Goal: Check status: Check status

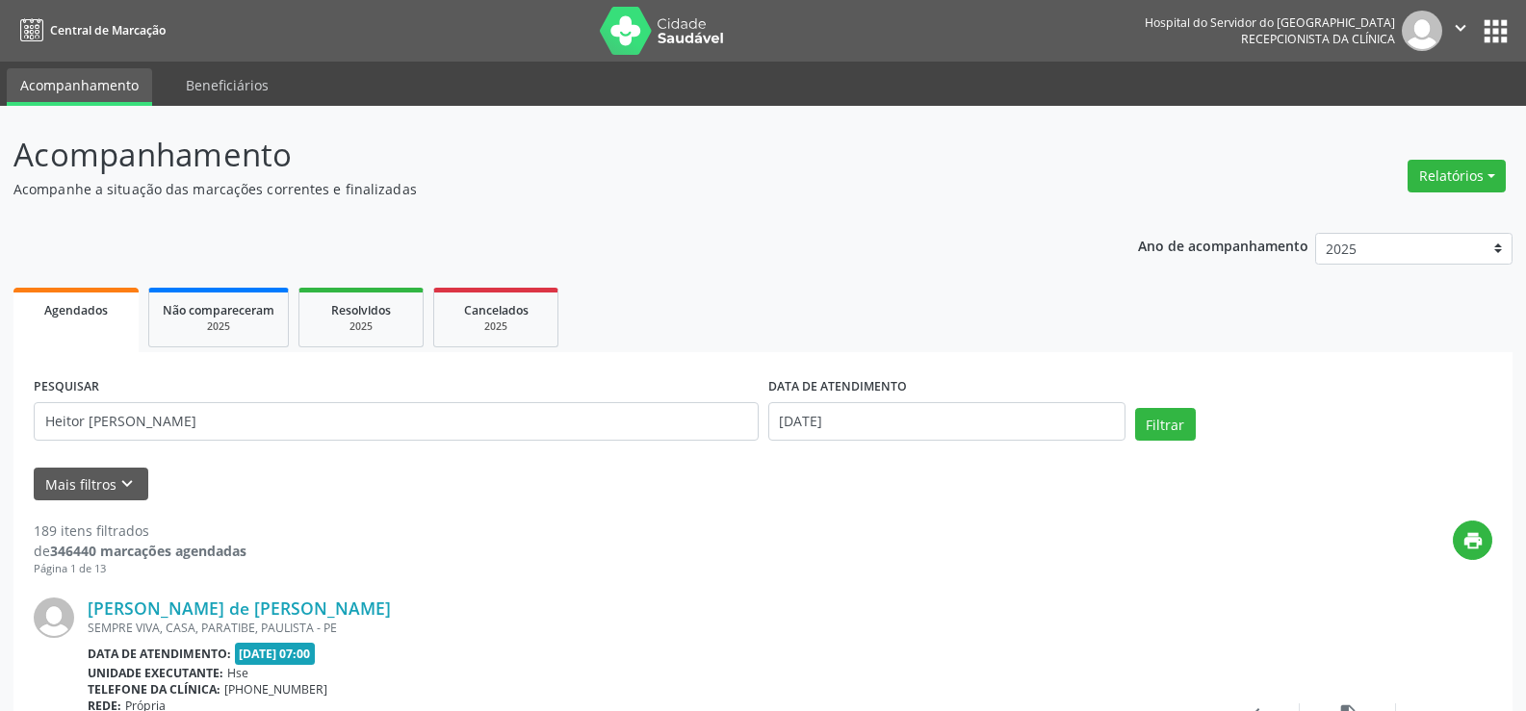
drag, startPoint x: 247, startPoint y: 423, endPoint x: 8, endPoint y: 424, distance: 239.7
type input "Heitor [PERSON_NAME]"
click at [383, 325] on div "2025" at bounding box center [361, 327] width 96 height 14
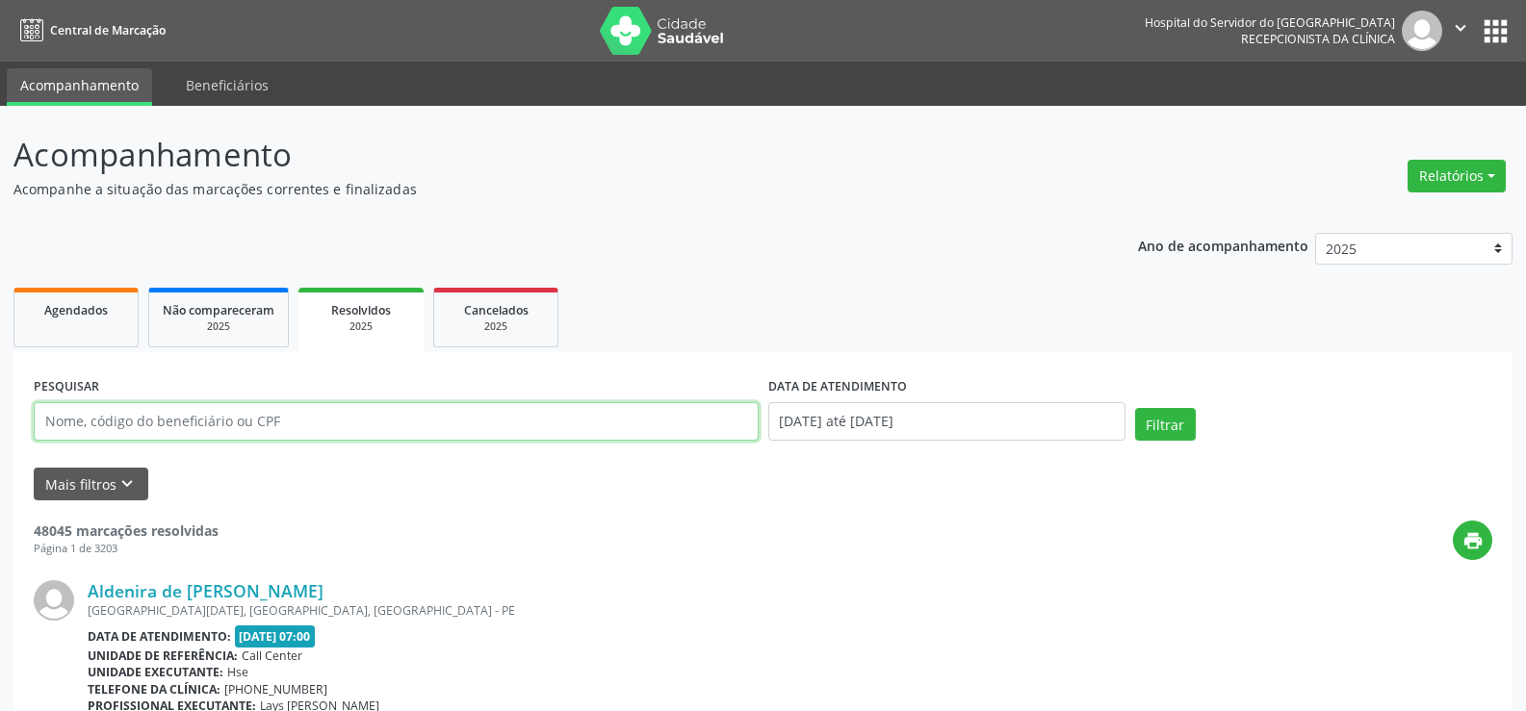
click at [232, 429] on input "text" at bounding box center [396, 421] width 725 height 39
paste input "Heitor [PERSON_NAME]"
type input "Heitor [PERSON_NAME]"
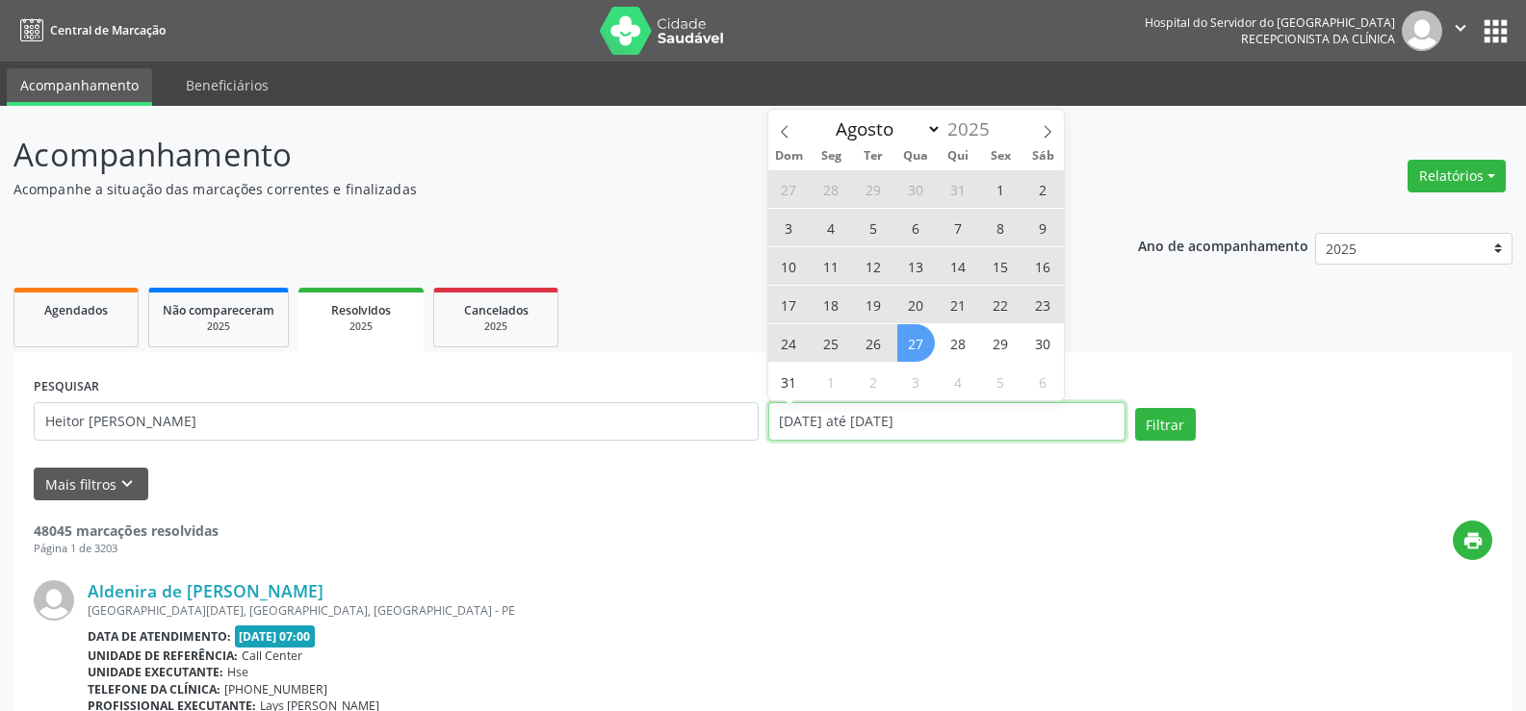
click at [1022, 427] on input "[DATE] até [DATE]" at bounding box center [946, 421] width 357 height 39
select select "0"
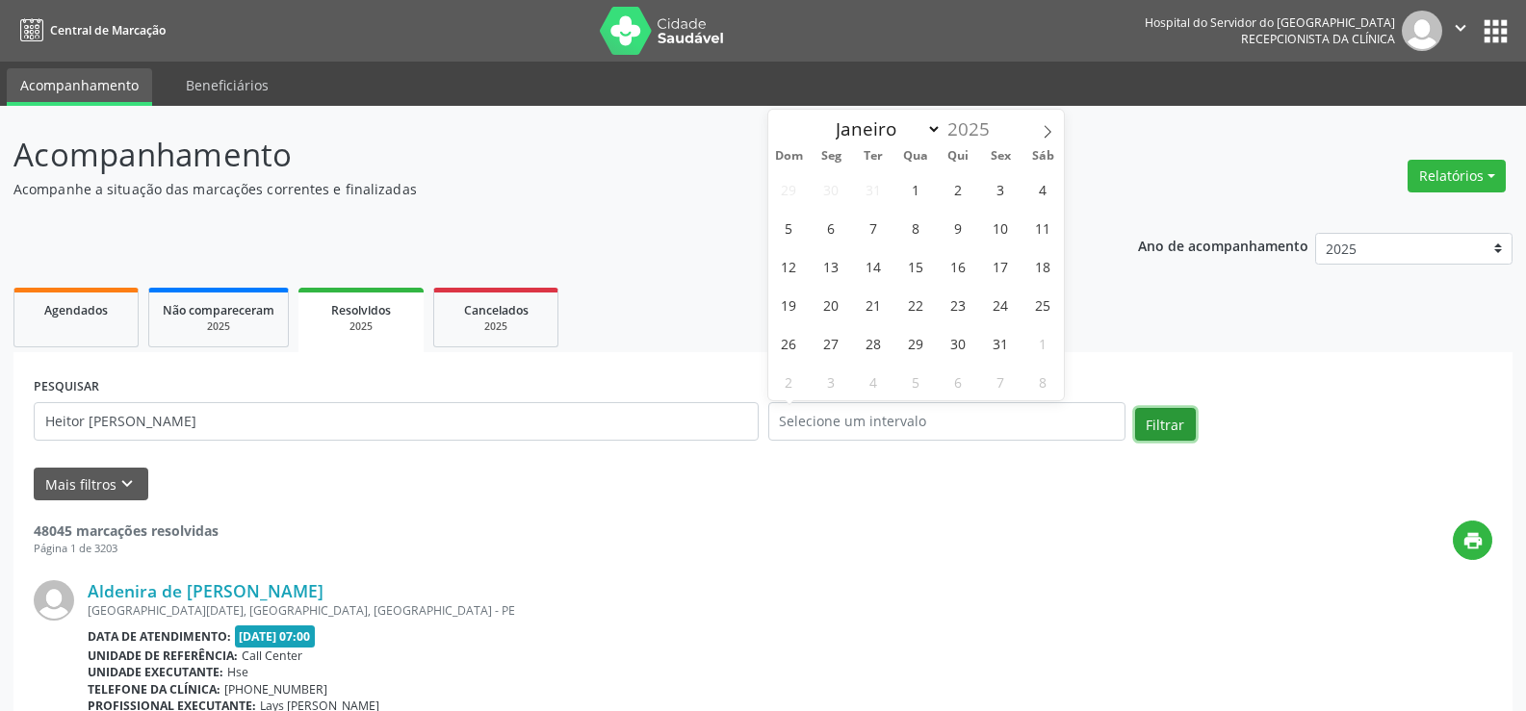
click at [1164, 416] on button "Filtrar" at bounding box center [1165, 424] width 61 height 33
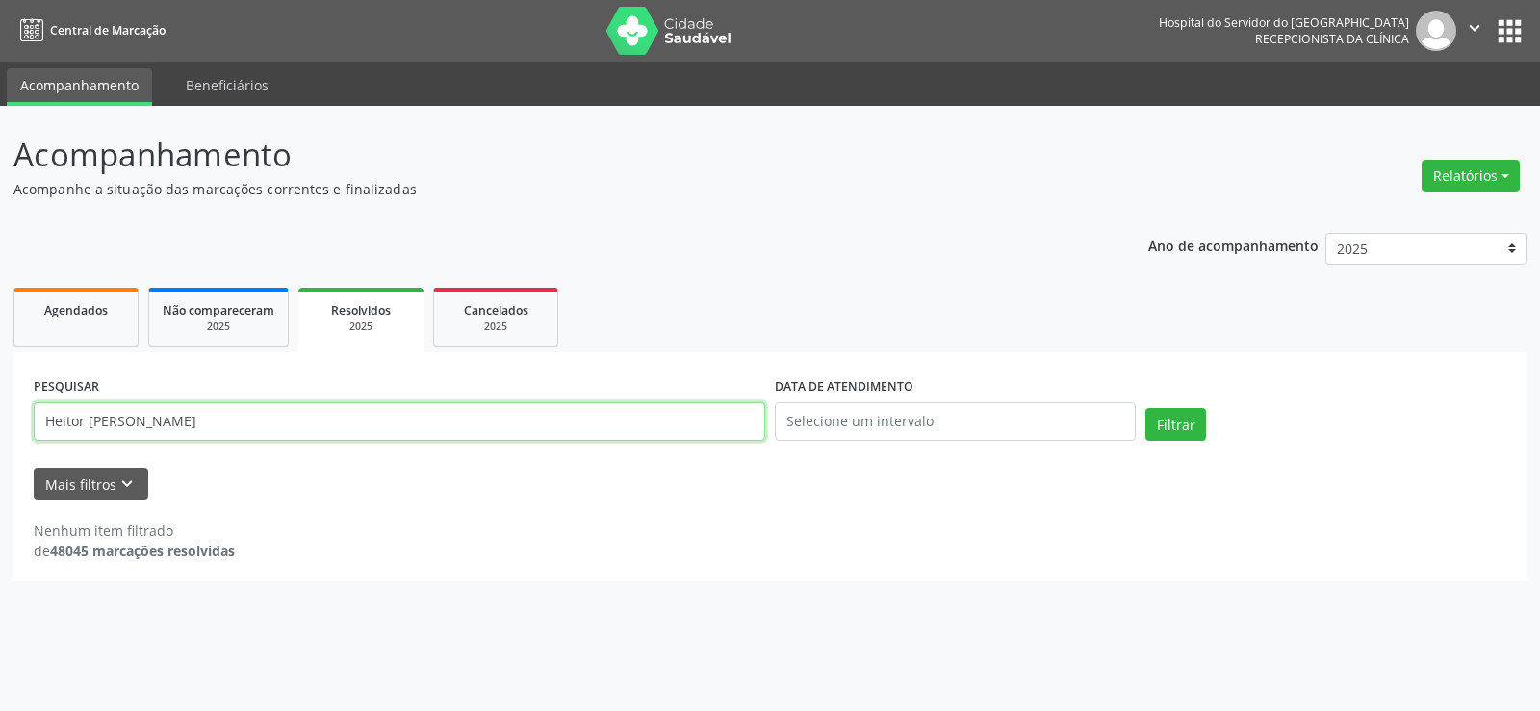
drag, startPoint x: 277, startPoint y: 415, endPoint x: 34, endPoint y: 425, distance: 243.8
click at [34, 425] on input "Heitor [PERSON_NAME]" at bounding box center [400, 421] width 732 height 39
paste input "[DATE][PERSON_NAME]"
click at [39, 427] on input "[DATE][PERSON_NAME]" at bounding box center [400, 421] width 732 height 39
type input "[DATE][PERSON_NAME]"
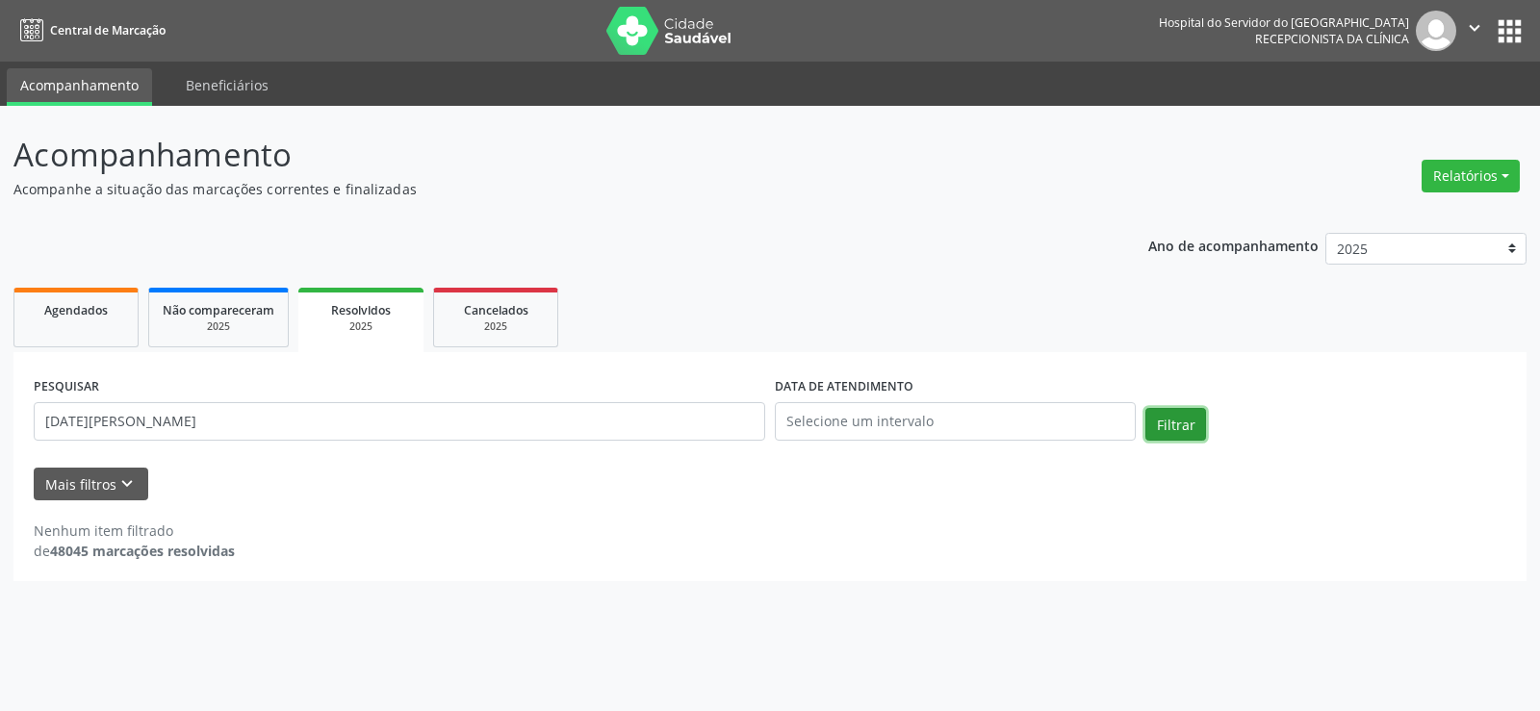
click at [1179, 414] on button "Filtrar" at bounding box center [1176, 424] width 61 height 33
drag, startPoint x: 274, startPoint y: 441, endPoint x: 181, endPoint y: 424, distance: 95.0
click at [181, 424] on div "PESQUISAR [DATE][PERSON_NAME]" at bounding box center [399, 414] width 741 height 82
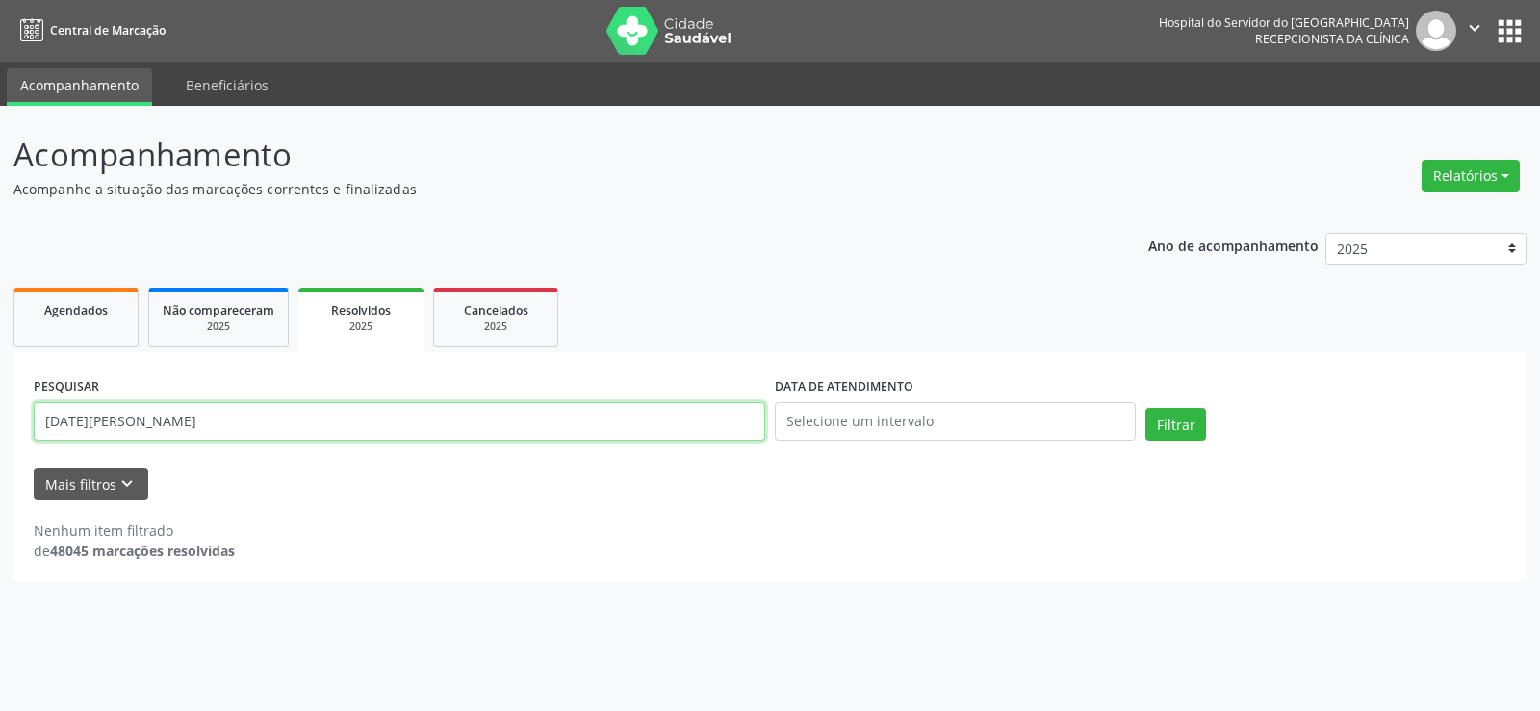
drag, startPoint x: 273, startPoint y: 422, endPoint x: 0, endPoint y: 395, distance: 274.7
click at [0, 395] on div "Acompanhamento Acompanhe a situação das marcações correntes e finalizadas Relat…" at bounding box center [770, 409] width 1540 height 606
click at [508, 305] on span "Cancelados" at bounding box center [496, 310] width 65 height 16
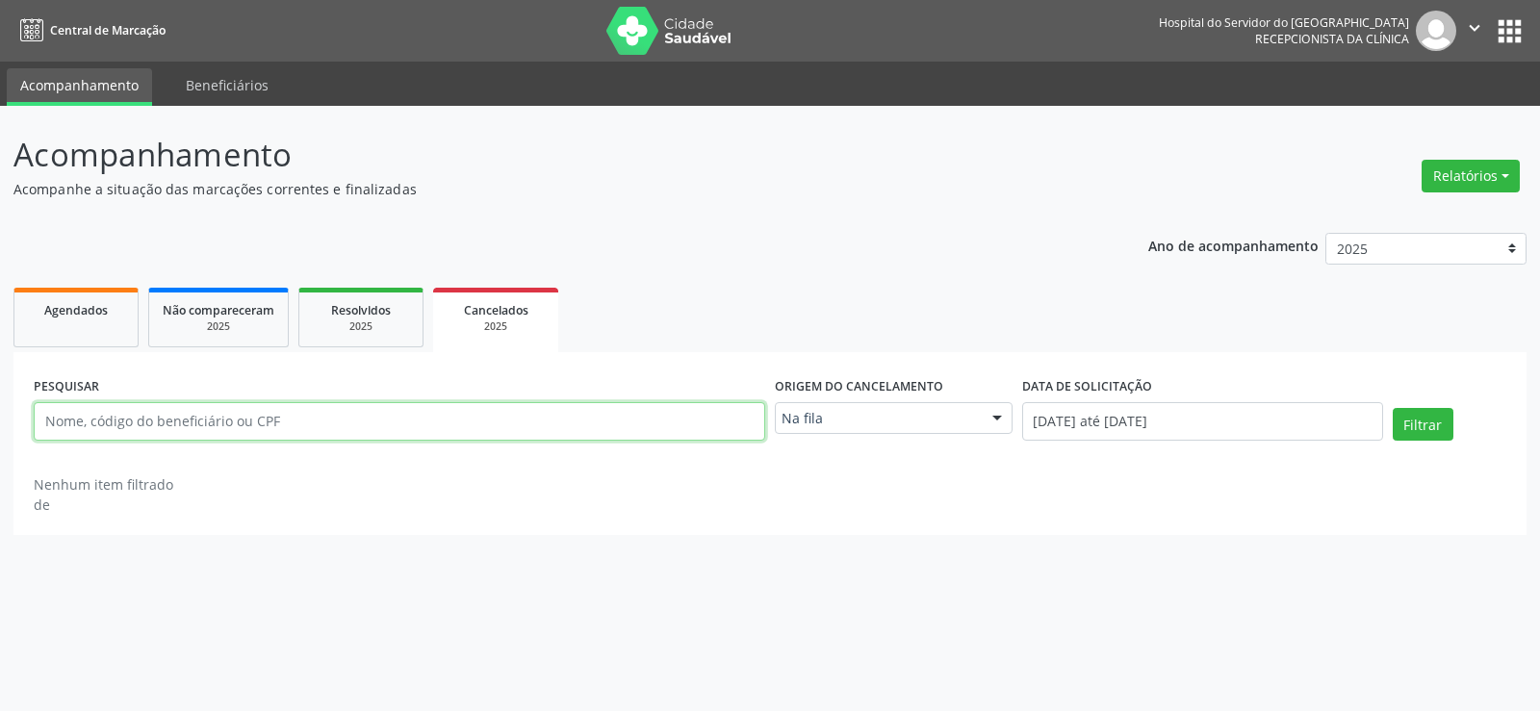
click at [294, 432] on input "text" at bounding box center [400, 421] width 732 height 39
paste input "[DATE][PERSON_NAME]"
type input "[DATE][PERSON_NAME]"
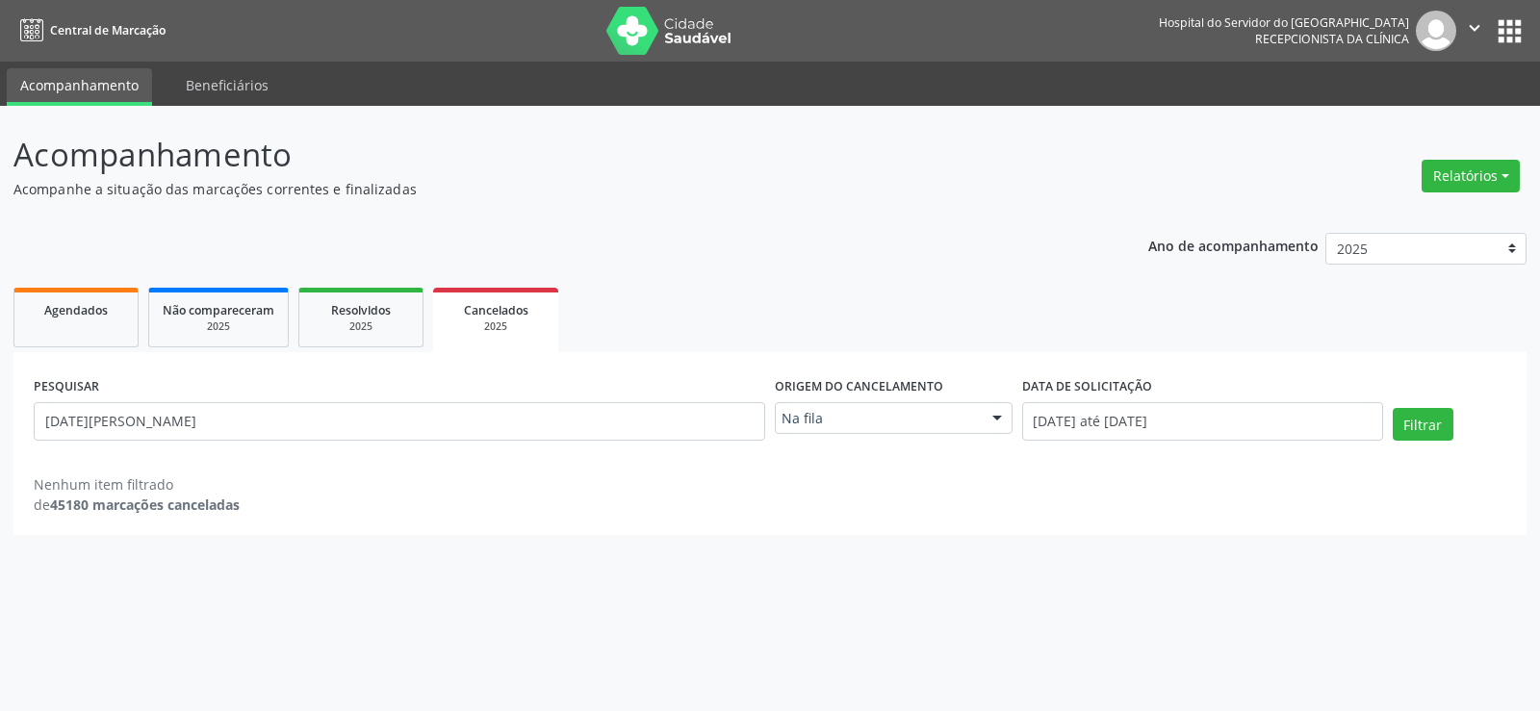
click at [993, 418] on div at bounding box center [997, 419] width 29 height 33
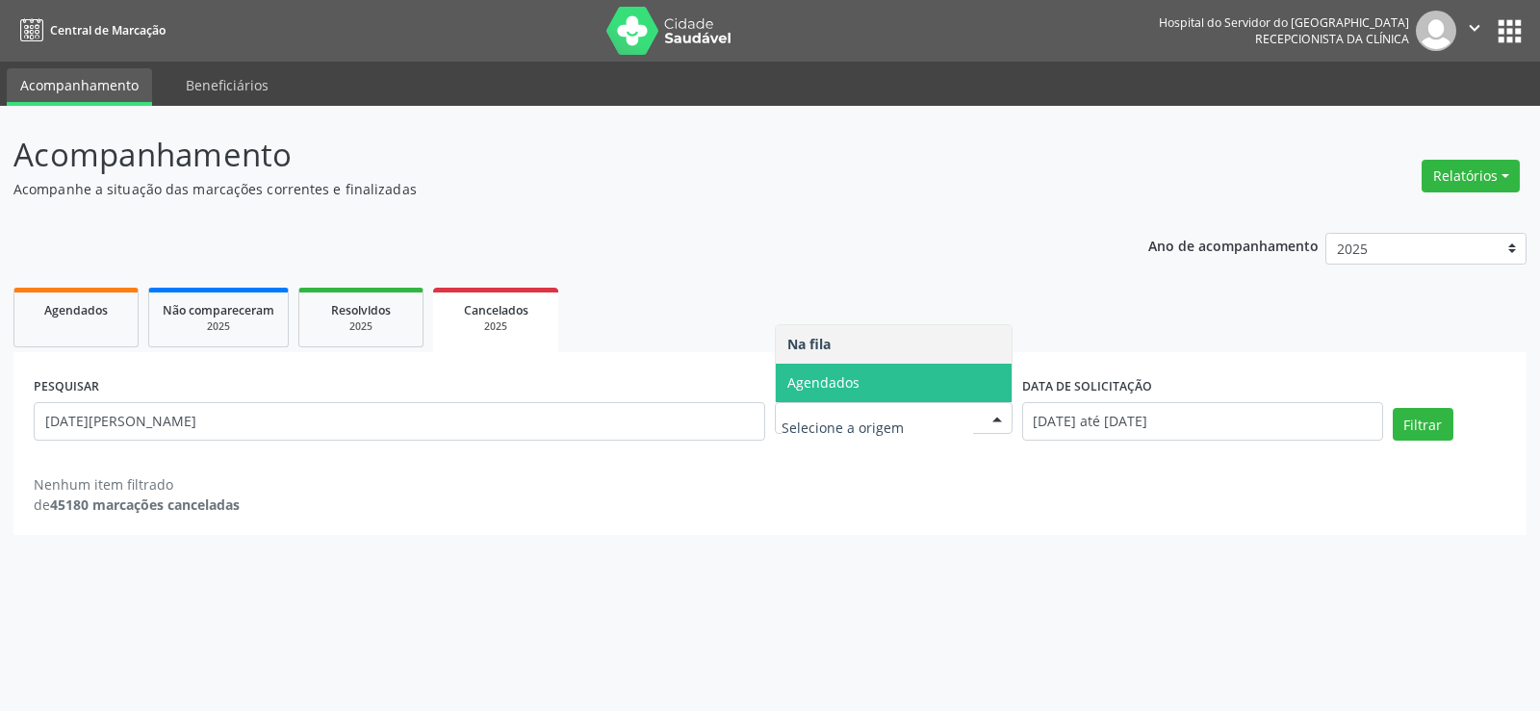
click at [967, 390] on span "Agendados" at bounding box center [894, 383] width 236 height 39
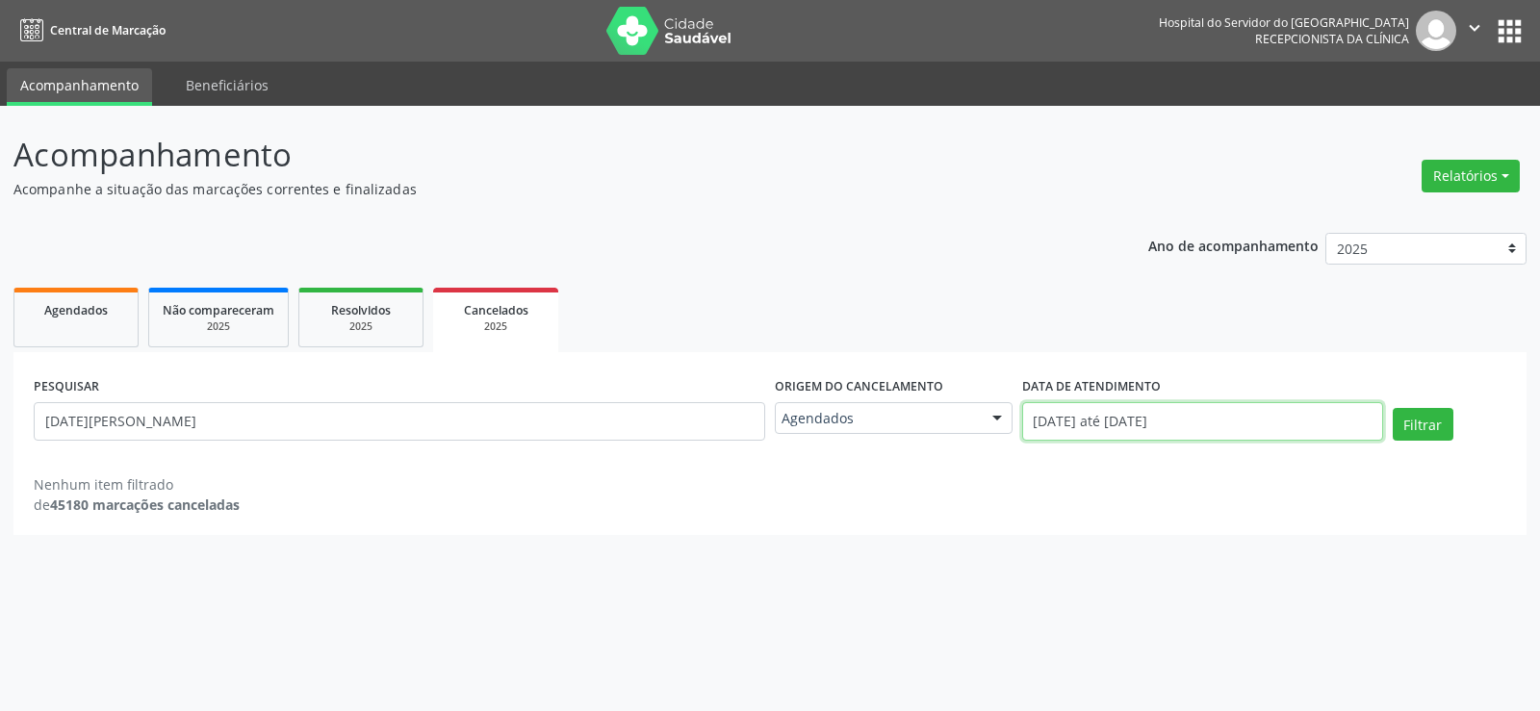
click at [1349, 421] on input "[DATE] até [DATE]" at bounding box center [1202, 421] width 361 height 39
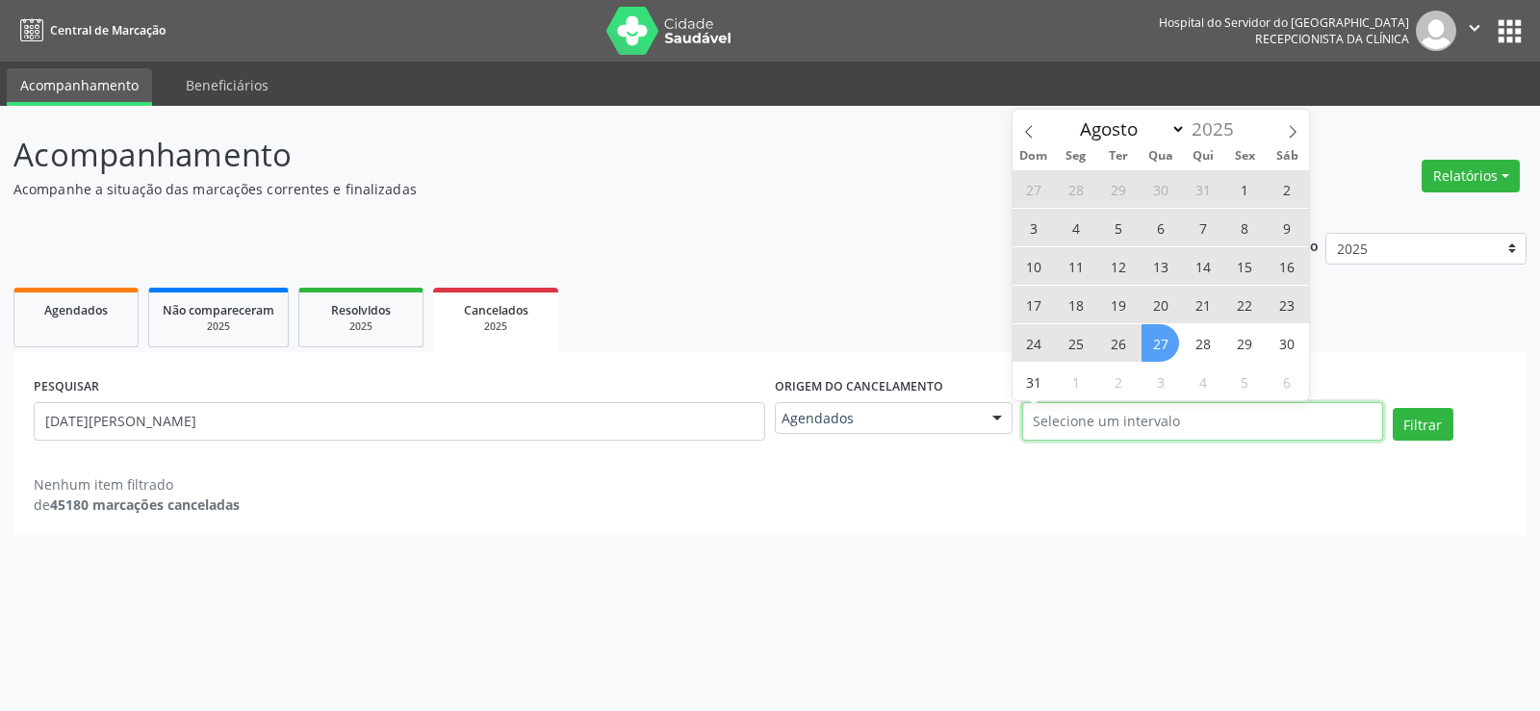
select select "0"
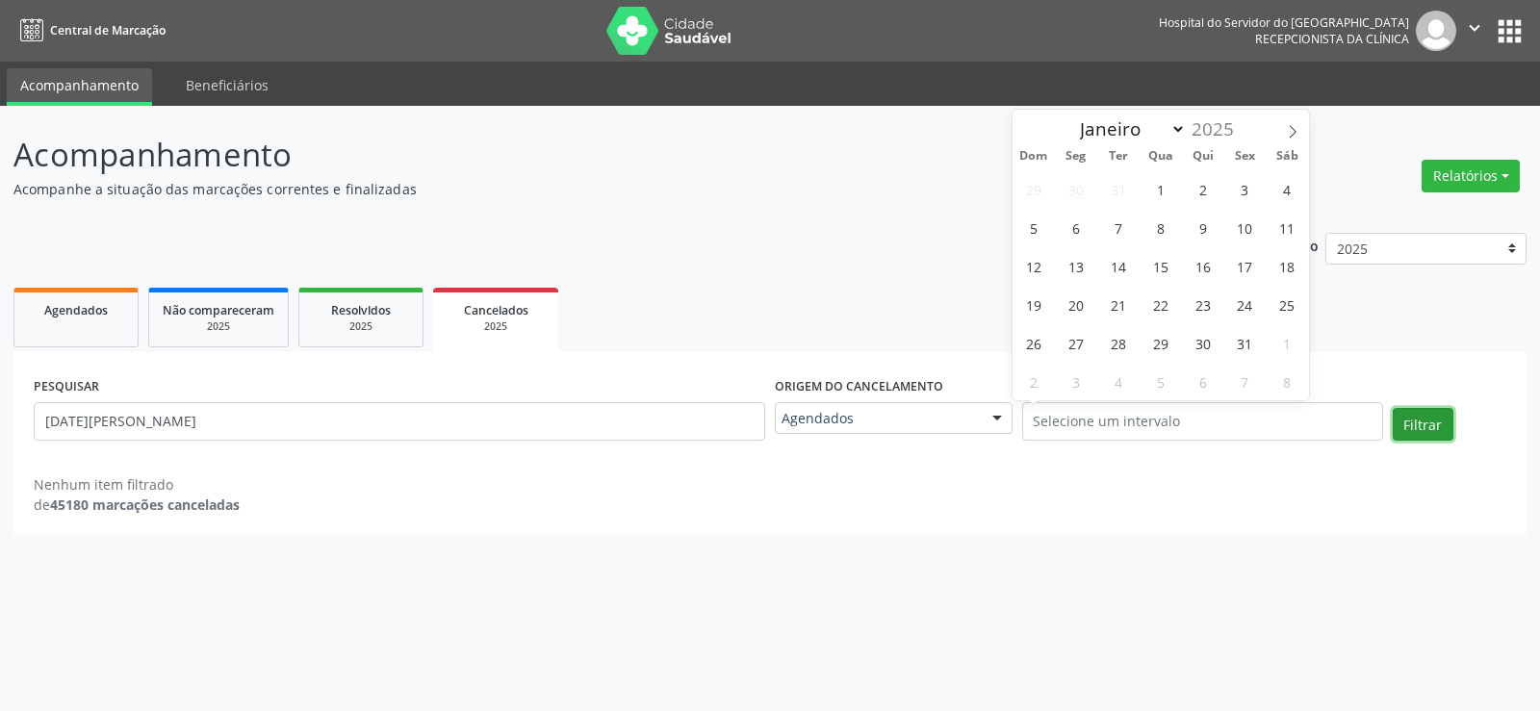
click at [1399, 419] on button "Filtrar" at bounding box center [1423, 424] width 61 height 33
